Goal: Information Seeking & Learning: Check status

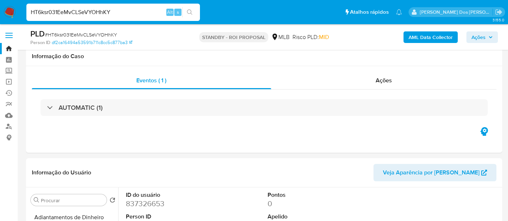
select select "10"
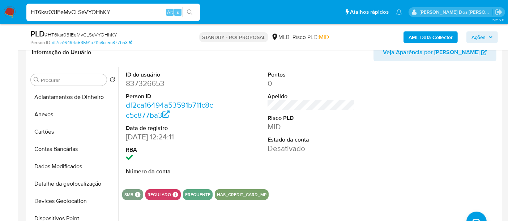
scroll to position [202, 0]
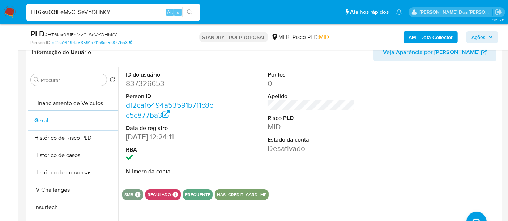
click at [98, 12] on input "HT6ksr031EeMvCLSeVYOHhKY" at bounding box center [112, 12] width 173 height 9
paste input "fp5QsRpRyjLFWKowiukhQmmW"
type input "fp5QsRpRyjLFWKowiukhQmmW"
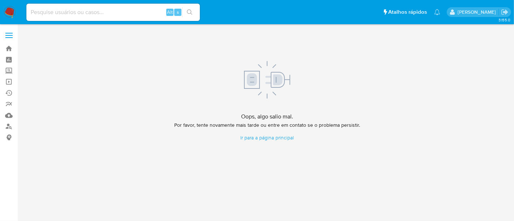
click at [371, 162] on div "Oops, algo salio mal. Por favor, tente novamente mais tarde ou entre em contato…" at bounding box center [267, 101] width 482 height 145
click at [272, 139] on link "Ir para a página principal" at bounding box center [267, 137] width 186 height 7
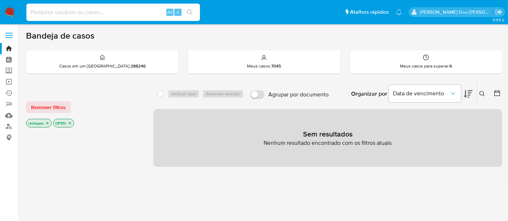
click at [142, 15] on input at bounding box center [112, 12] width 173 height 9
click at [140, 14] on input at bounding box center [112, 12] width 173 height 9
click at [122, 9] on input at bounding box center [112, 12] width 173 height 9
paste input "fp5QsRpRyjLFWKowiukhQmmW"
type input "fp5QsRpRyjLFWKowiukhQmmW"
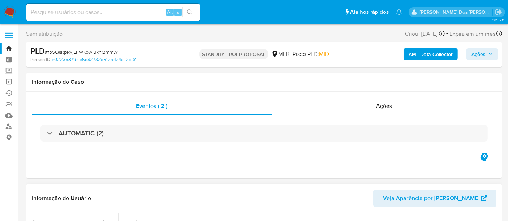
select select "10"
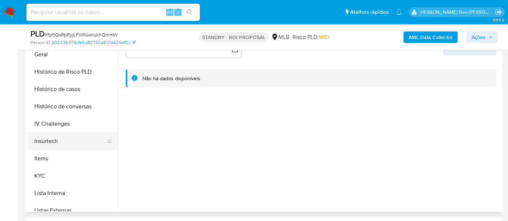
scroll to position [241, 0]
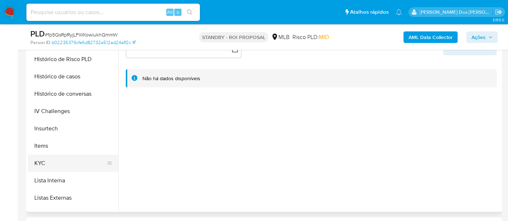
click at [42, 161] on button "KYC" at bounding box center [70, 163] width 85 height 17
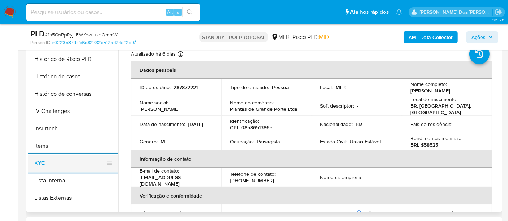
scroll to position [201, 0]
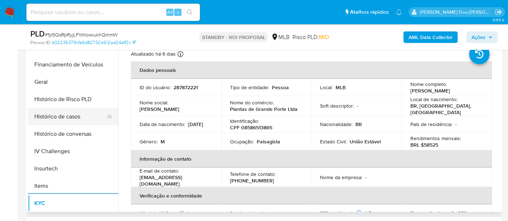
click at [68, 120] on button "Histórico de casos" at bounding box center [70, 116] width 85 height 17
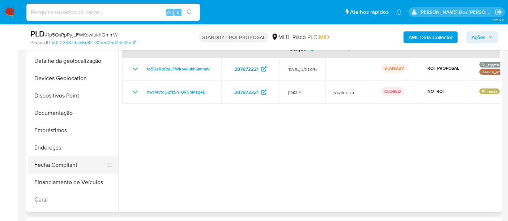
scroll to position [40, 0]
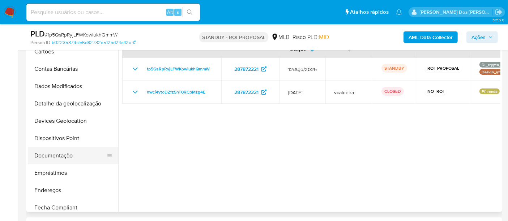
click at [64, 153] on button "Documentação" at bounding box center [70, 155] width 85 height 17
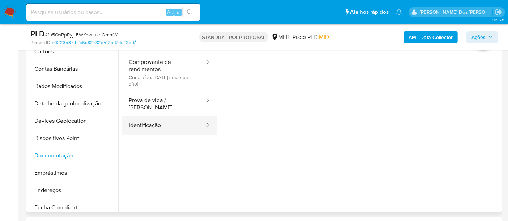
click at [163, 122] on button "Identificação" at bounding box center [163, 125] width 83 height 18
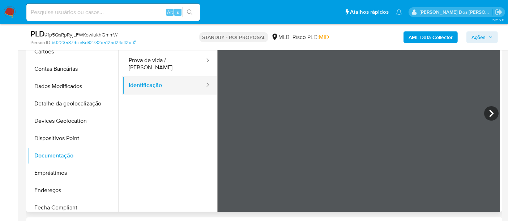
click at [178, 76] on button "Identificação" at bounding box center [163, 85] width 83 height 18
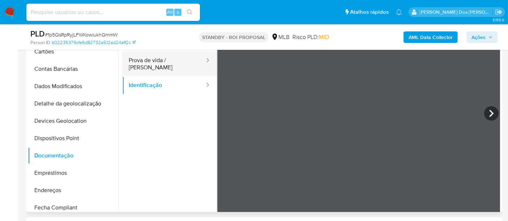
click at [164, 62] on button "Prova de vida / [PERSON_NAME]" at bounding box center [163, 64] width 83 height 25
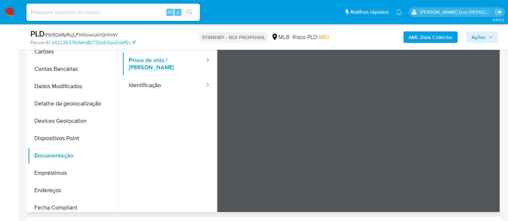
scroll to position [0, 0]
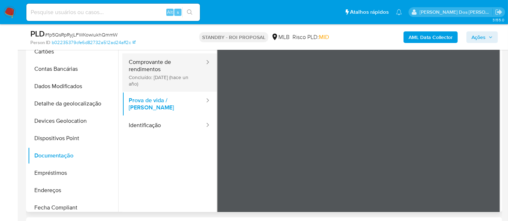
click at [156, 75] on button "Comprovante de rendimentos Concluído: [DATE] (hace un año)" at bounding box center [163, 72] width 83 height 38
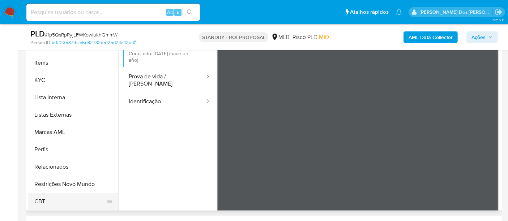
scroll to position [201, 0]
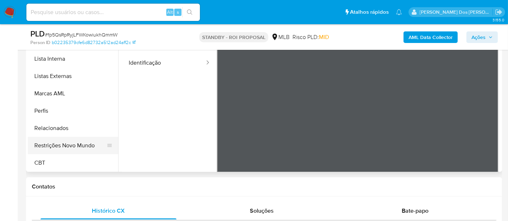
click at [82, 147] on button "Restrições Novo Mundo" at bounding box center [70, 145] width 85 height 17
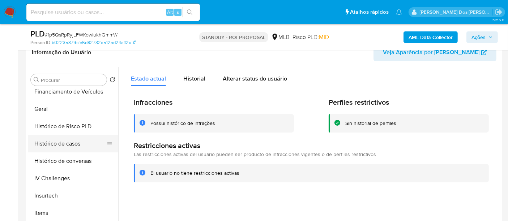
scroll to position [202, 0]
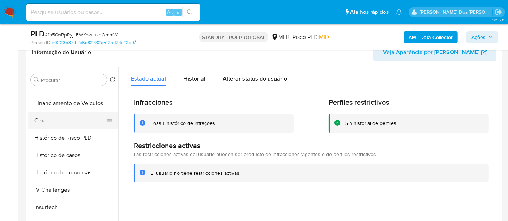
click at [42, 116] on button "Geral" at bounding box center [70, 120] width 85 height 17
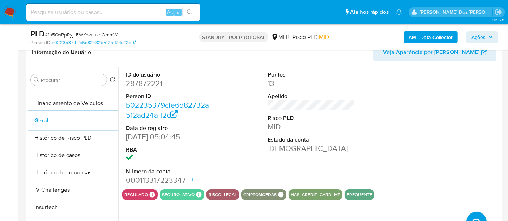
click at [117, 13] on input at bounding box center [112, 12] width 173 height 9
paste input "Qi4Wkh2CunWWSnLOIzsjgAaK"
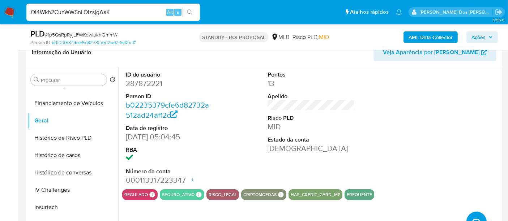
type input "Qi4Wkh2CunWWSnLOIzsjgAaK"
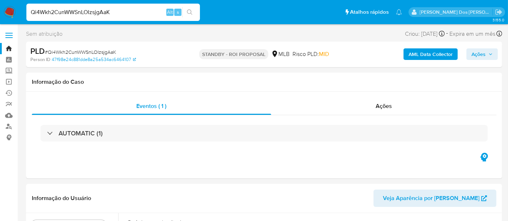
select select "10"
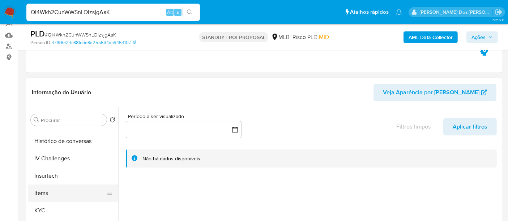
scroll to position [281, 0]
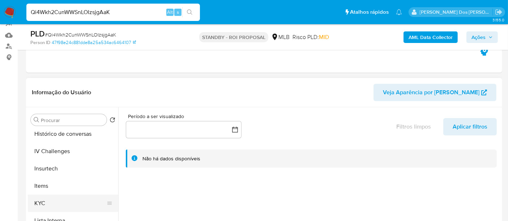
click at [39, 205] on button "KYC" at bounding box center [70, 203] width 85 height 17
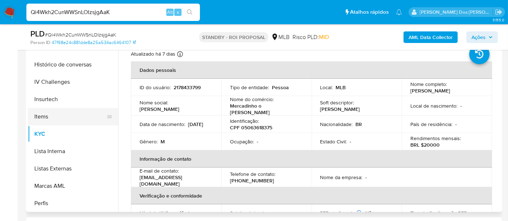
scroll to position [241, 0]
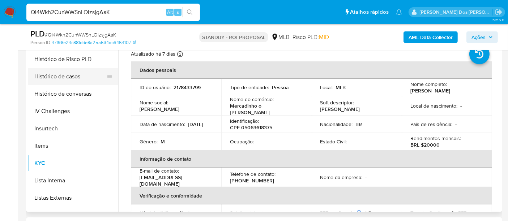
click at [61, 81] on button "Histórico de casos" at bounding box center [70, 76] width 85 height 17
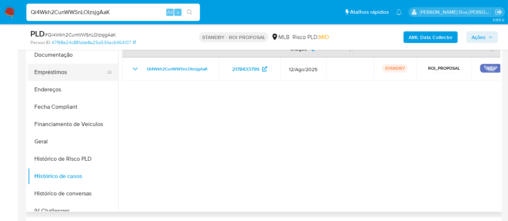
scroll to position [80, 0]
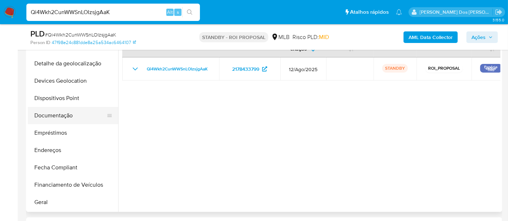
click at [63, 117] on button "Documentação" at bounding box center [70, 115] width 85 height 17
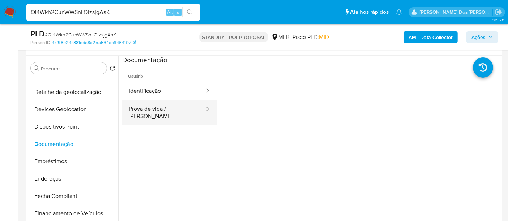
scroll to position [120, 0]
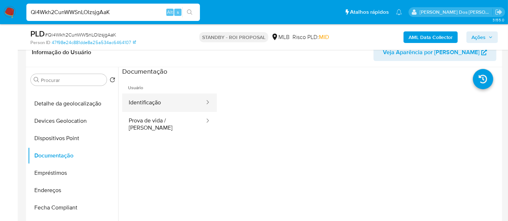
click at [160, 105] on button "Identificação" at bounding box center [163, 103] width 83 height 18
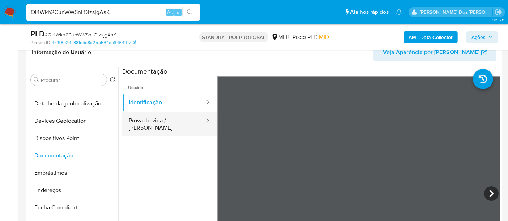
click at [177, 122] on button "Prova de vida / [PERSON_NAME]" at bounding box center [163, 124] width 83 height 25
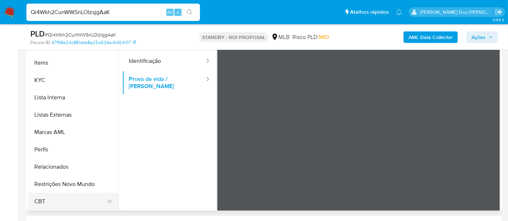
scroll to position [201, 0]
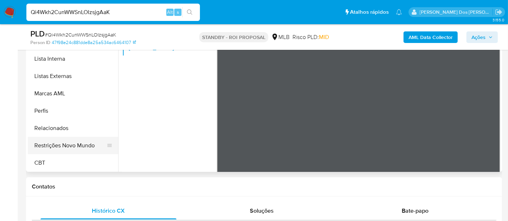
click at [78, 145] on button "Restrições Novo Mundo" at bounding box center [70, 145] width 85 height 17
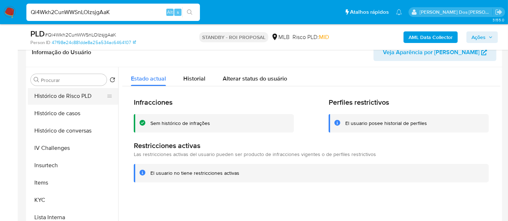
scroll to position [202, 0]
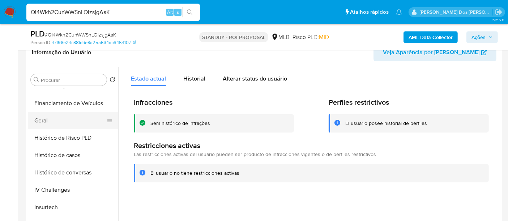
click at [47, 121] on button "Geral" at bounding box center [70, 120] width 85 height 17
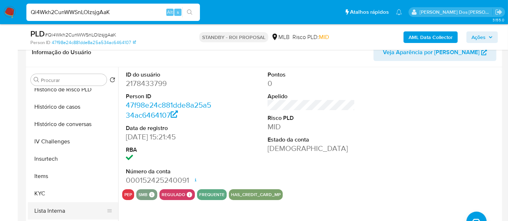
scroll to position [322, 0]
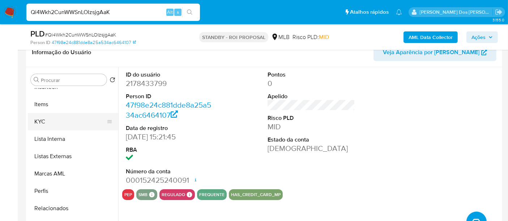
click at [43, 124] on button "KYC" at bounding box center [70, 121] width 85 height 17
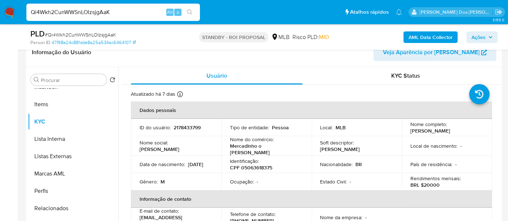
click at [77, 14] on input "Qi4Wkh2CunWWSnLOIzsjgAaK" at bounding box center [112, 12] width 173 height 9
paste input "53M0Eu2DSVwDMxRDBcm7PFj3"
type input "53M0Eu2DSVwDMxRDBcm7PFj3"
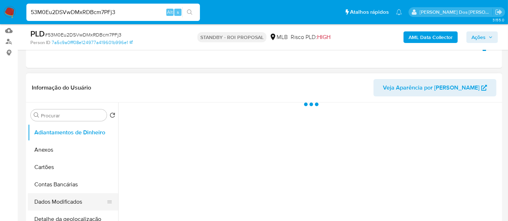
scroll to position [120, 0]
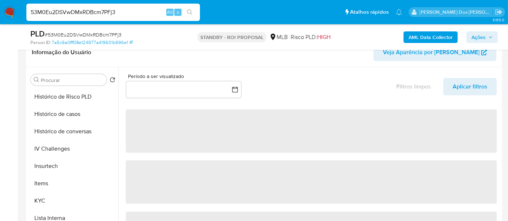
select select "10"
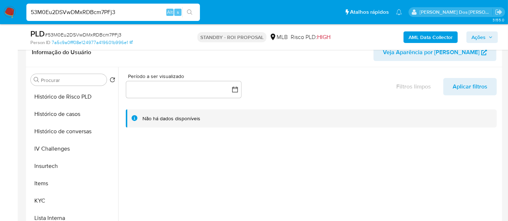
scroll to position [321, 0]
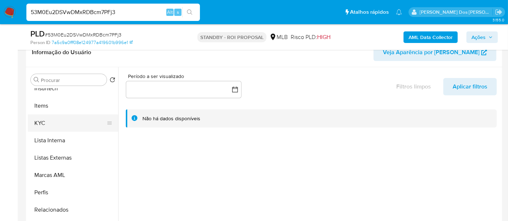
click at [40, 124] on button "KYC" at bounding box center [70, 123] width 85 height 17
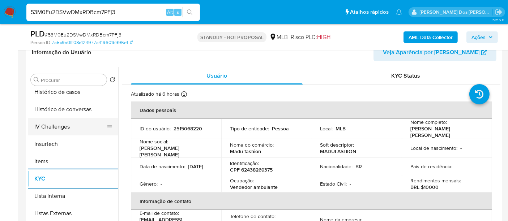
scroll to position [240, 0]
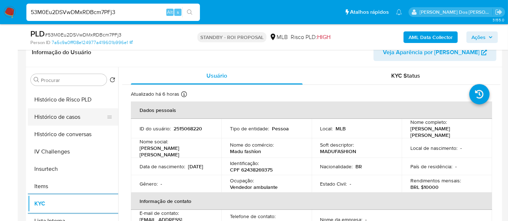
click at [64, 115] on button "Histórico de casos" at bounding box center [70, 116] width 85 height 17
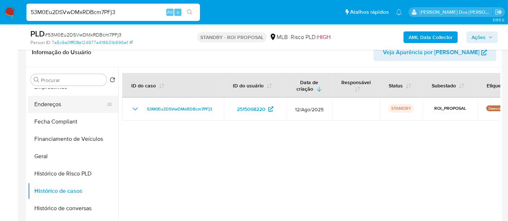
scroll to position [120, 0]
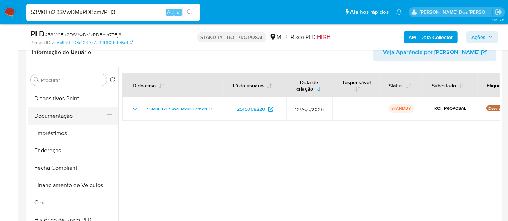
click at [60, 115] on button "Documentação" at bounding box center [70, 115] width 85 height 17
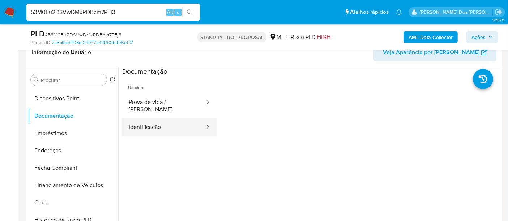
click at [163, 119] on button "Identificação" at bounding box center [163, 127] width 83 height 18
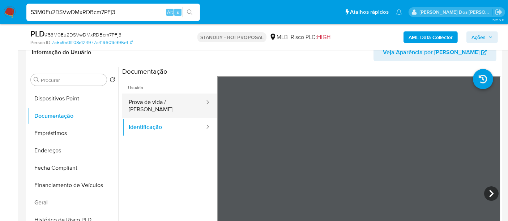
click at [147, 98] on button "Prova de vida / [PERSON_NAME]" at bounding box center [163, 106] width 83 height 25
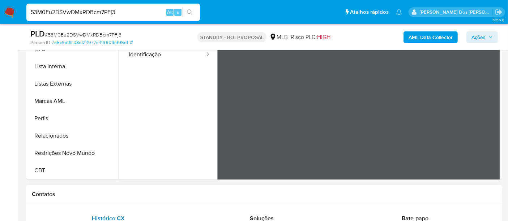
scroll to position [241, 0]
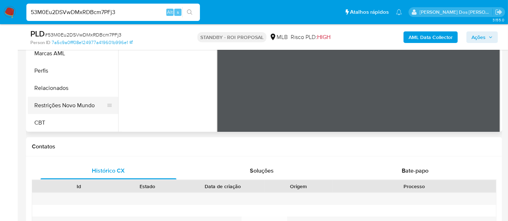
click at [78, 106] on button "Restrições Novo Mundo" at bounding box center [70, 105] width 85 height 17
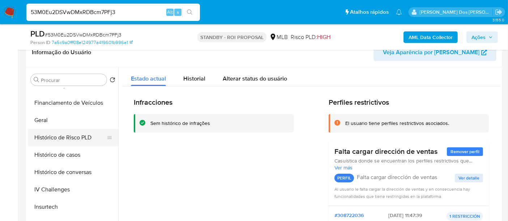
scroll to position [202, 0]
click at [39, 118] on button "Geral" at bounding box center [70, 120] width 85 height 17
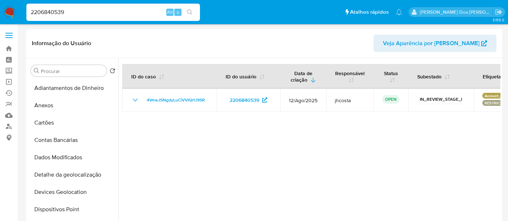
select select "10"
click at [93, 15] on input "2206840539" at bounding box center [112, 12] width 173 height 9
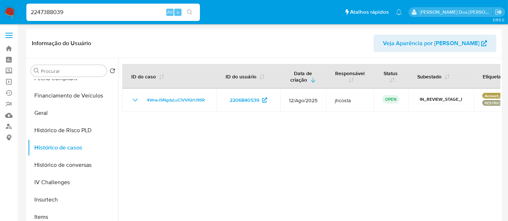
type input "2247388039"
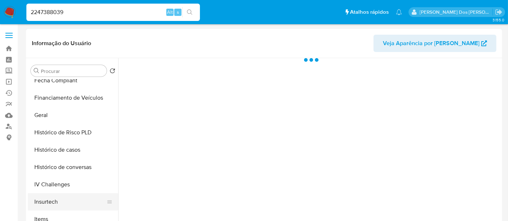
scroll to position [241, 0]
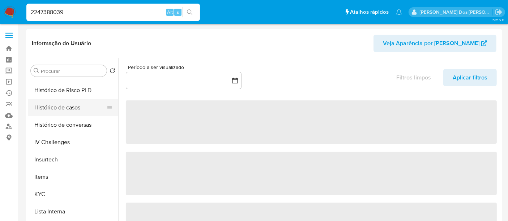
click at [61, 112] on button "Histórico de casos" at bounding box center [70, 107] width 85 height 17
select select "10"
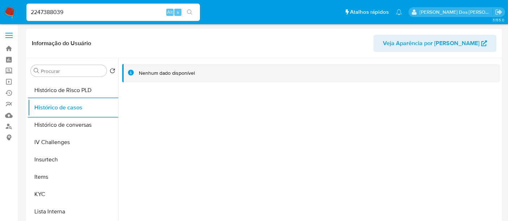
click at [138, 12] on input "2247388039" at bounding box center [112, 12] width 173 height 9
paste input "13202867"
type input "2132028679"
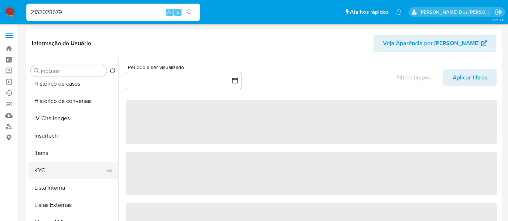
scroll to position [281, 0]
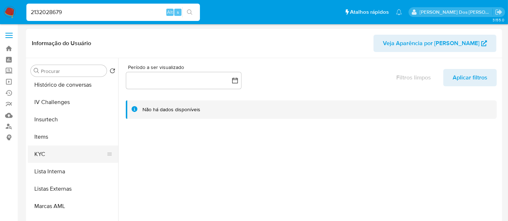
click at [41, 154] on button "KYC" at bounding box center [70, 154] width 85 height 17
select select "10"
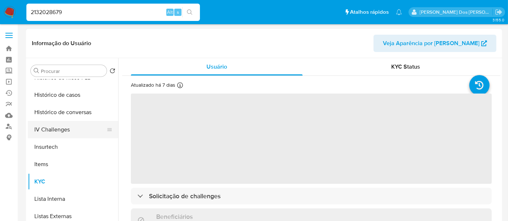
scroll to position [241, 0]
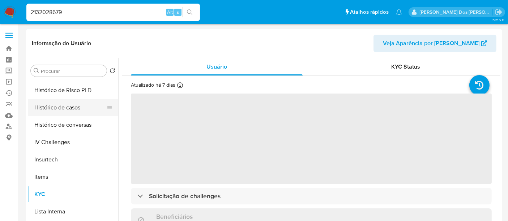
click at [64, 112] on button "Histórico de casos" at bounding box center [70, 107] width 85 height 17
